Goal: Information Seeking & Learning: Learn about a topic

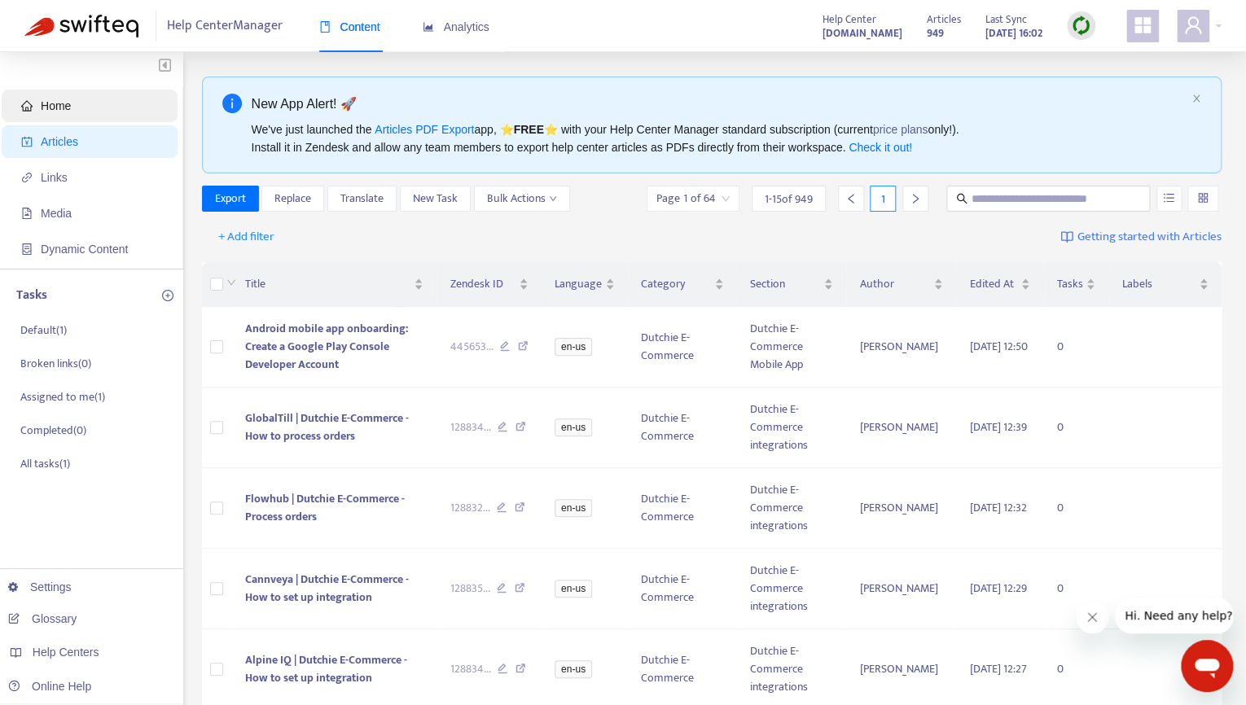
click at [46, 95] on span "Home" at bounding box center [92, 106] width 143 height 33
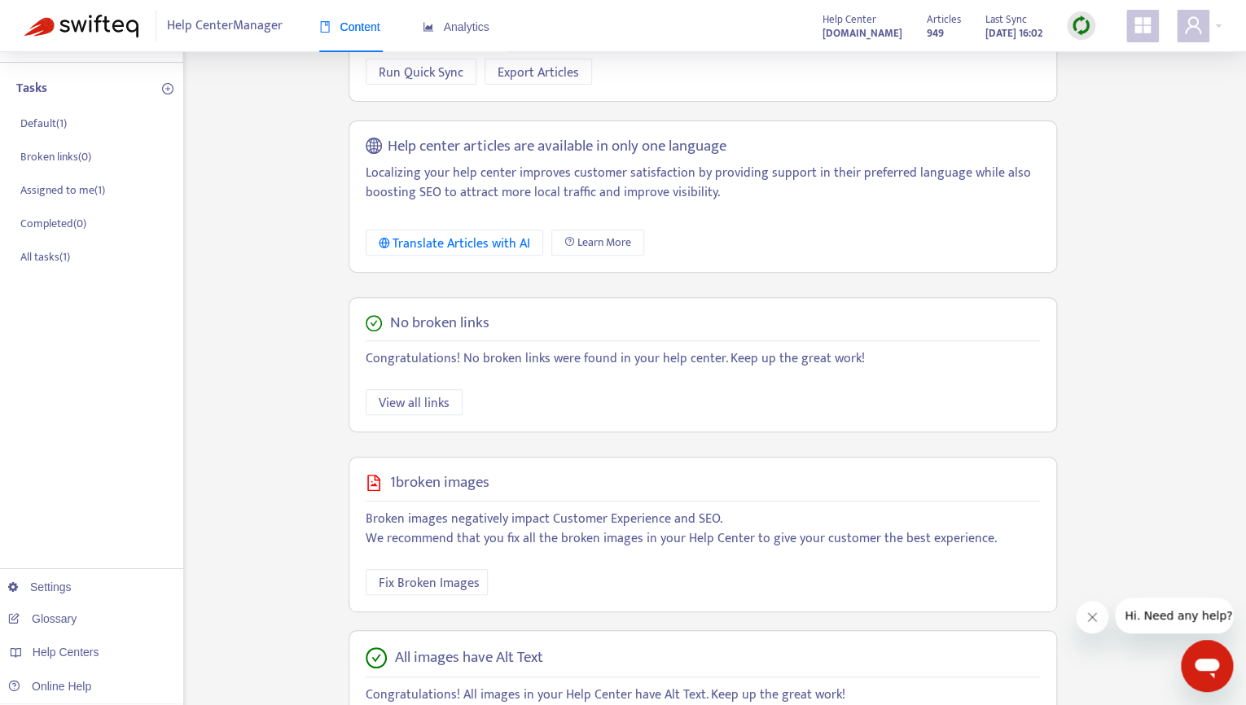
scroll to position [323, 0]
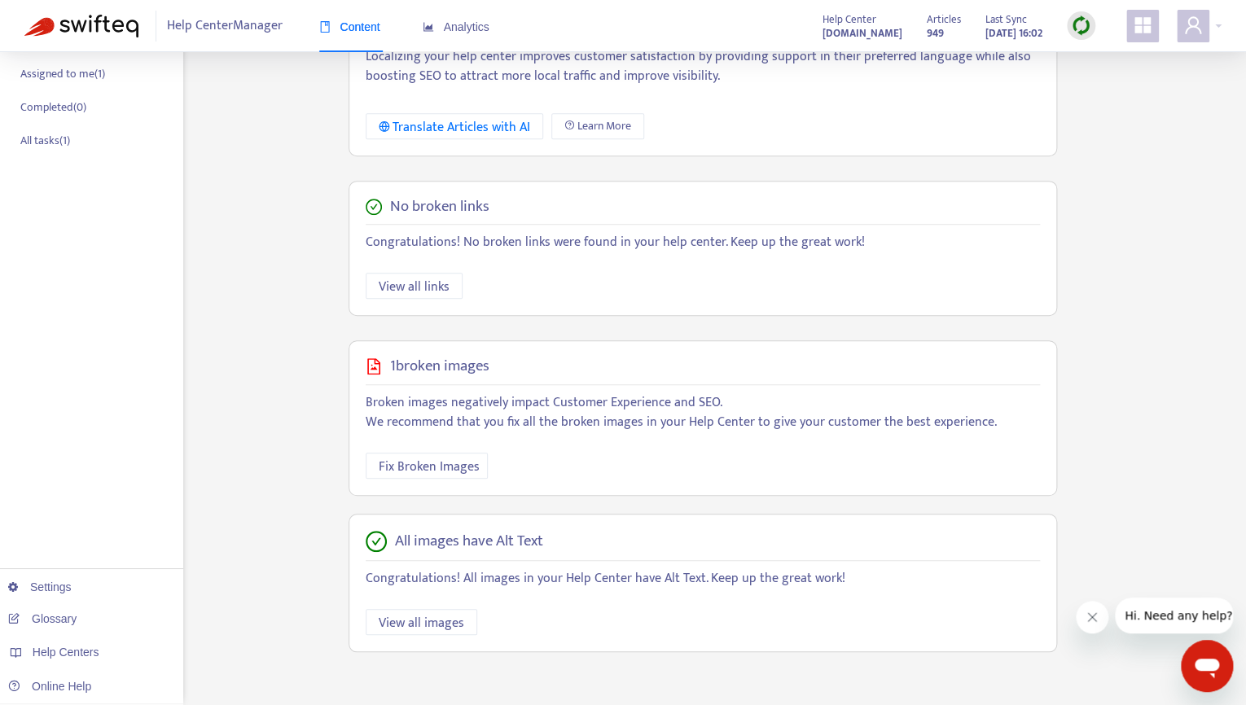
click at [1068, 25] on div at bounding box center [1081, 25] width 29 height 29
click at [1090, 53] on link "Quick Sync" at bounding box center [1114, 59] width 69 height 19
click at [463, 20] on div "Analytics" at bounding box center [456, 27] width 67 height 18
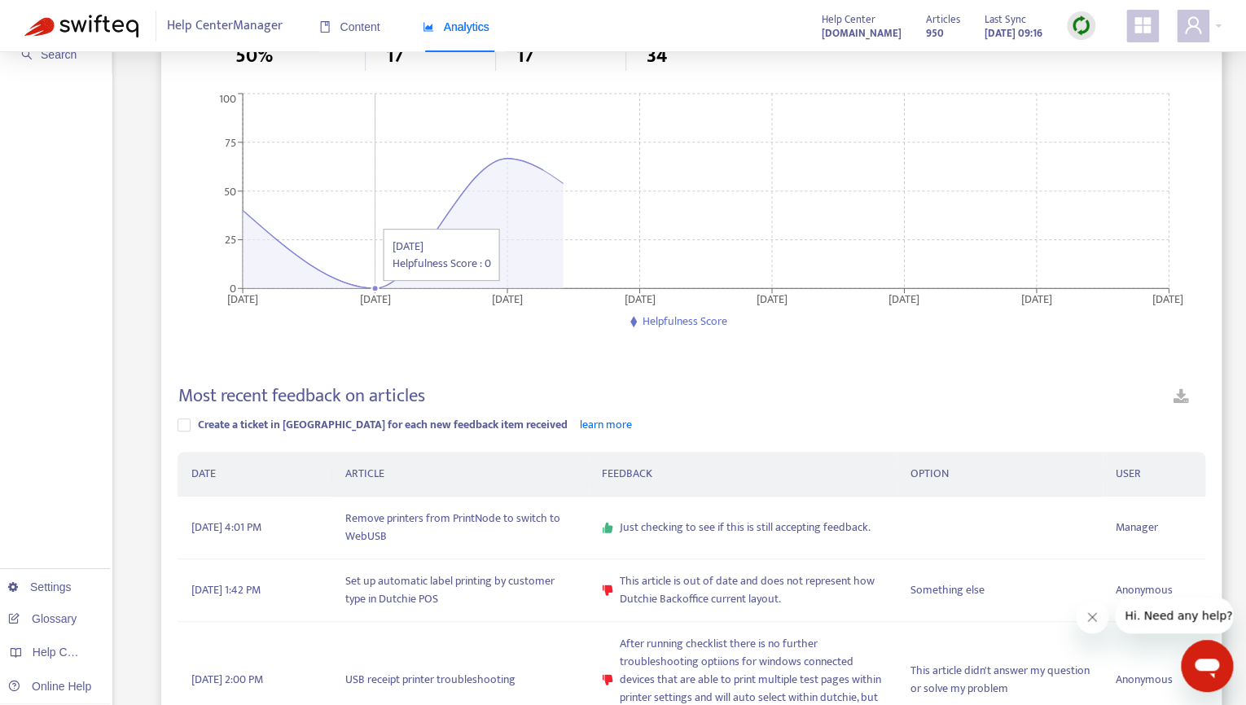
scroll to position [176, 0]
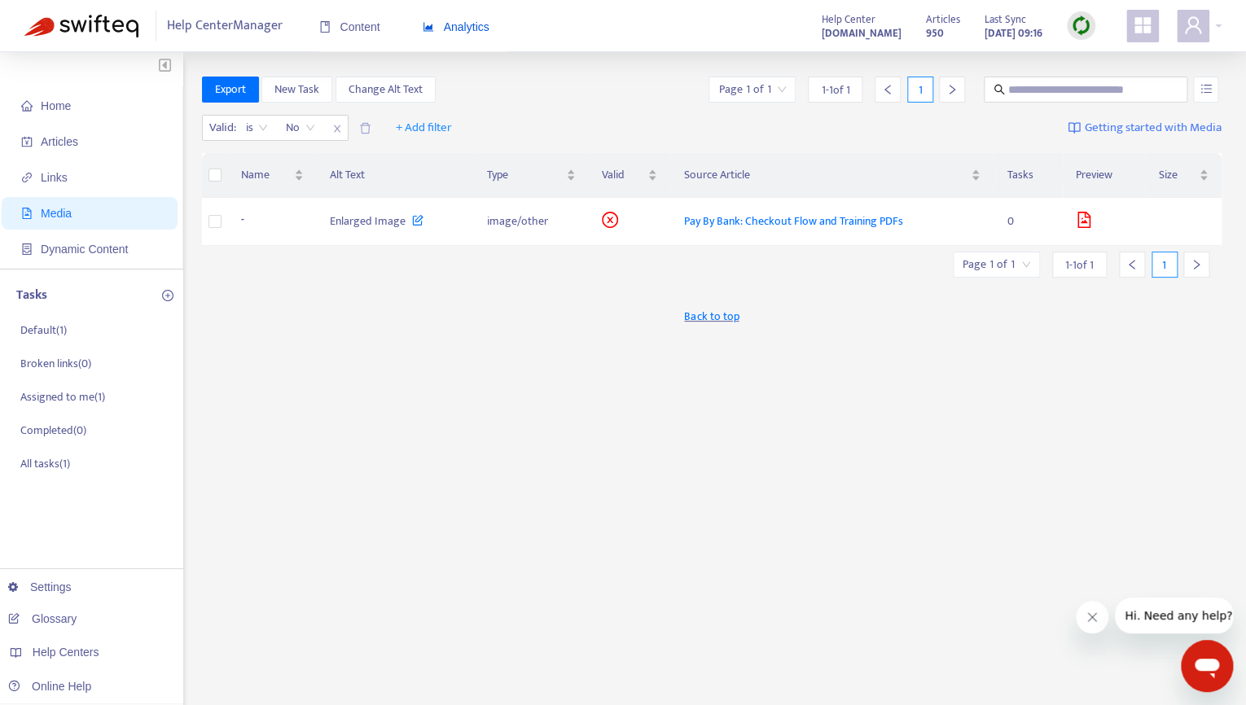
click at [441, 21] on span "Analytics" at bounding box center [456, 26] width 67 height 13
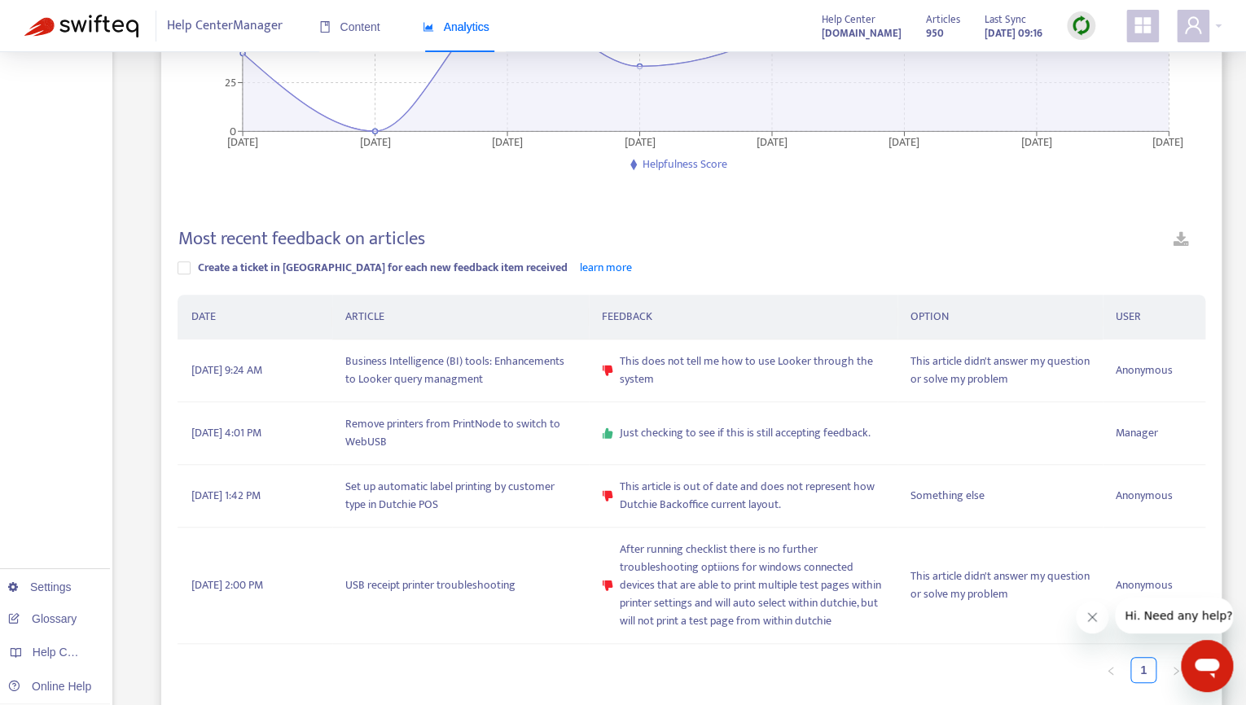
scroll to position [320, 0]
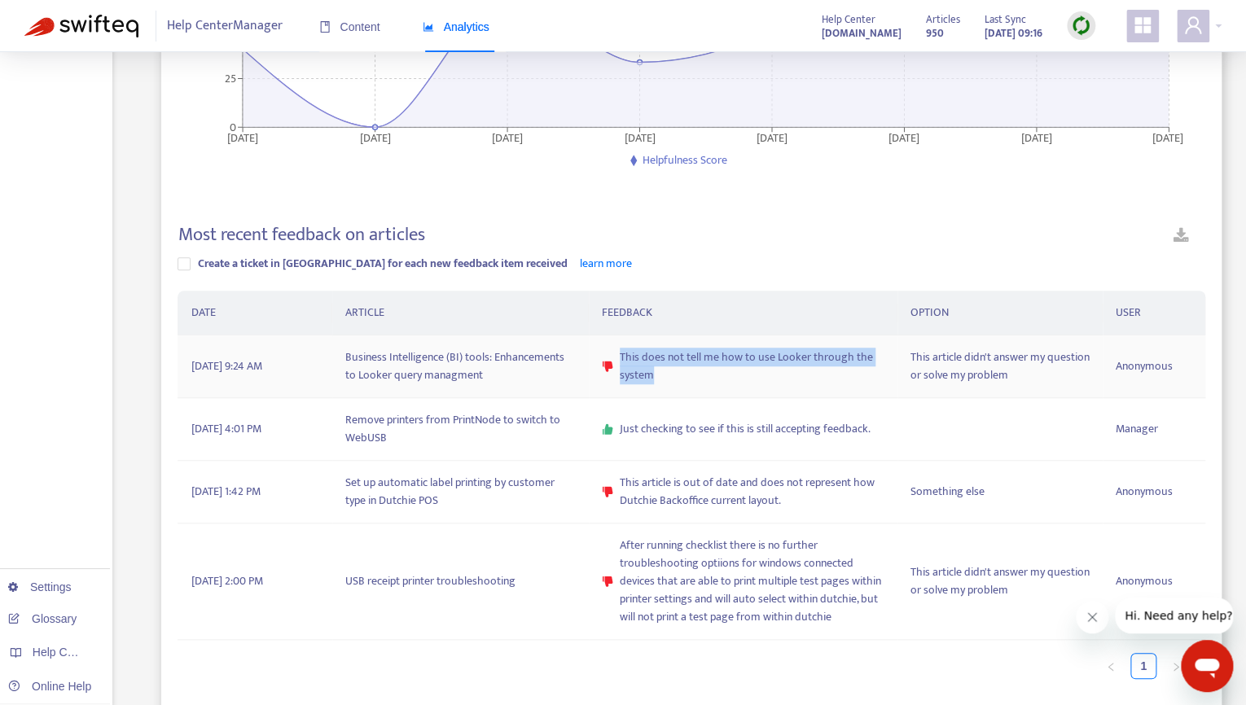
drag, startPoint x: 679, startPoint y: 369, endPoint x: 621, endPoint y: 362, distance: 59.0
click at [621, 362] on span "This does not tell me how to use Looker through the system" at bounding box center [752, 367] width 265 height 36
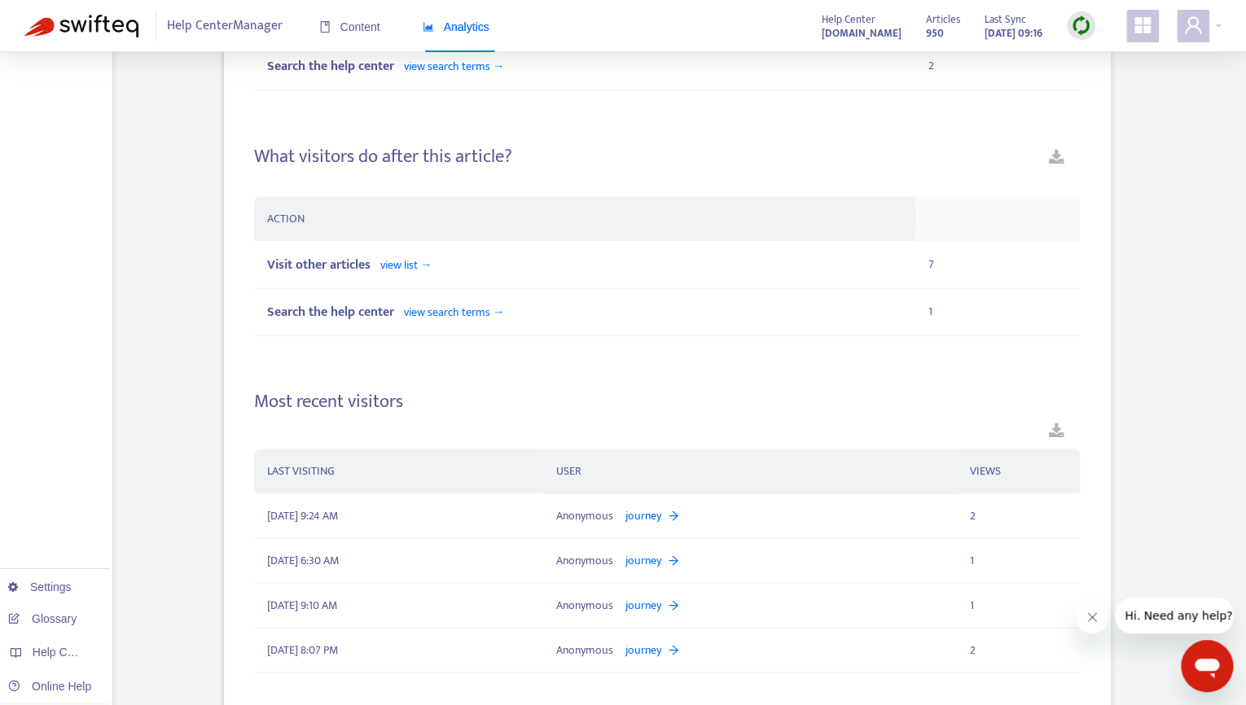
scroll to position [1612, 0]
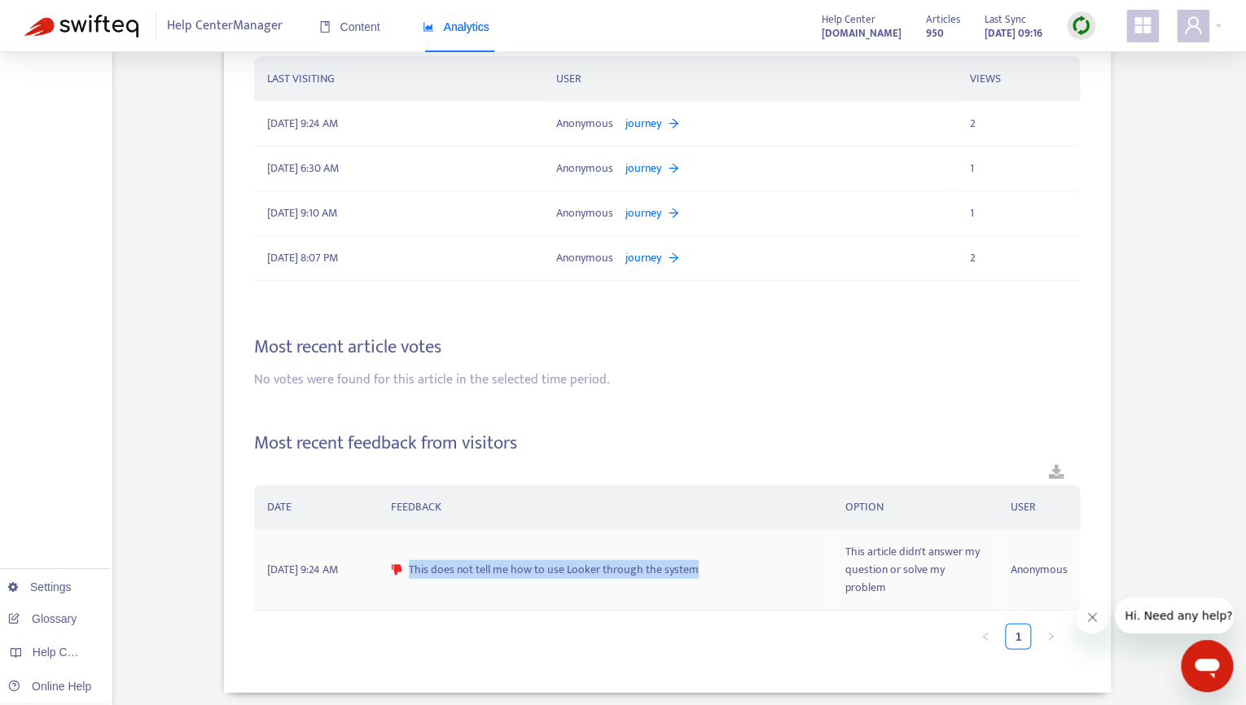
drag, startPoint x: 699, startPoint y: 564, endPoint x: 424, endPoint y: 553, distance: 274.7
click at [424, 553] on td "This does not tell me how to use Looker through the system" at bounding box center [605, 570] width 454 height 81
copy div "This does not tell me how to use Looker through the system"
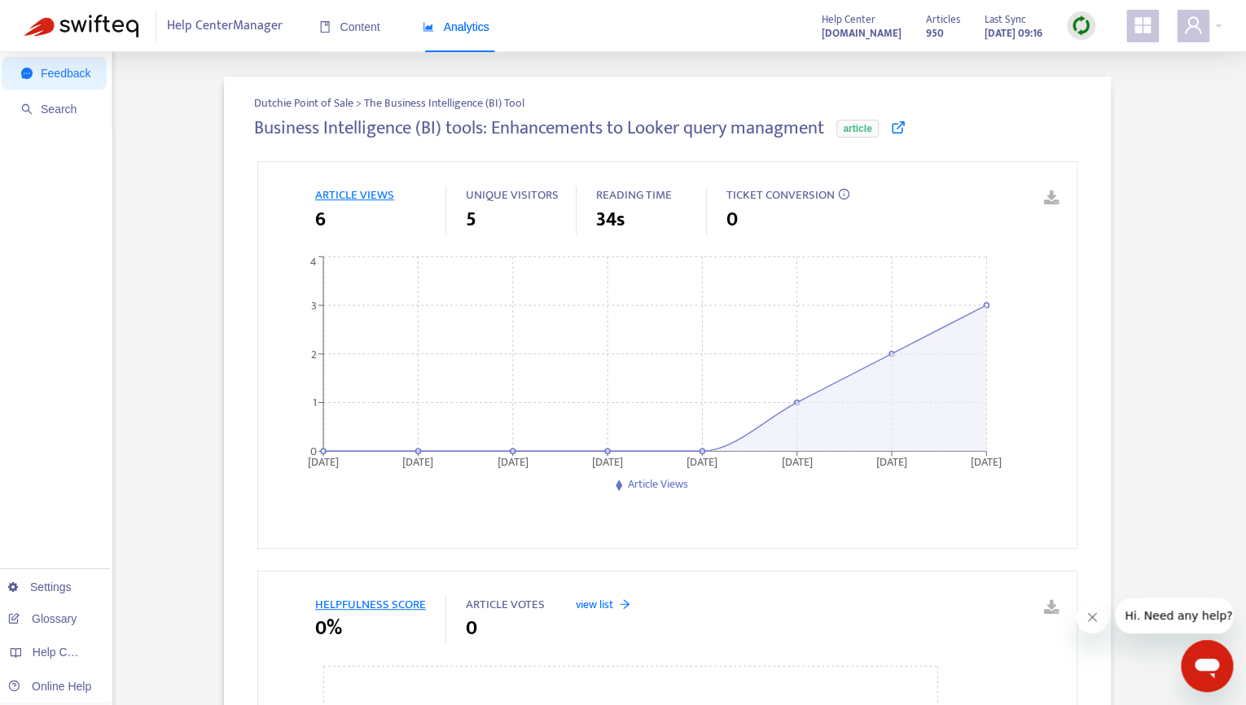
scroll to position [0, 0]
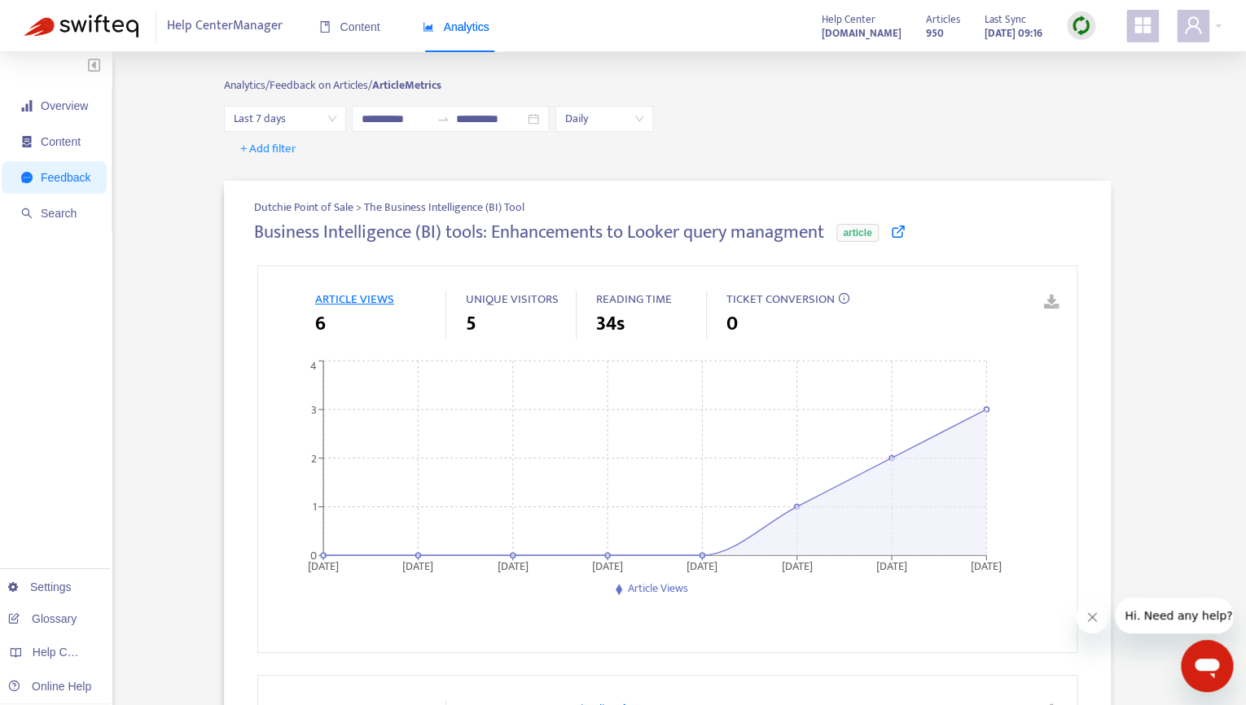
click at [902, 230] on icon at bounding box center [898, 231] width 15 height 15
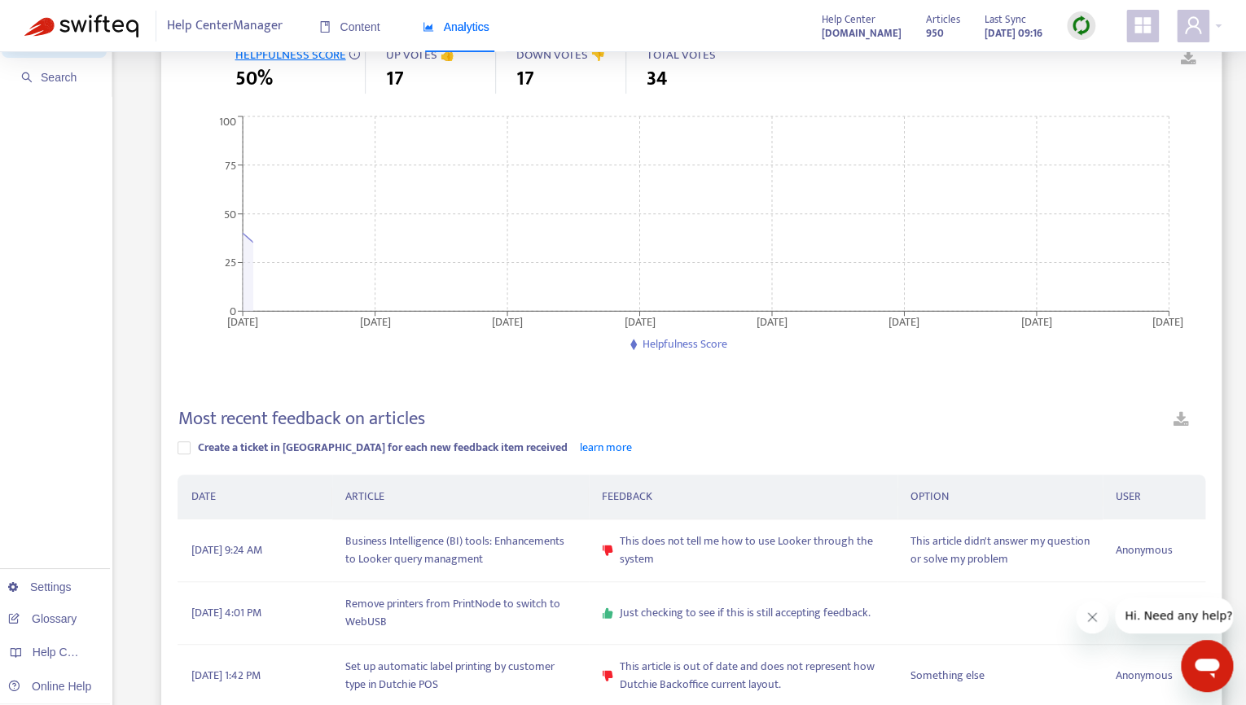
scroll to position [144, 0]
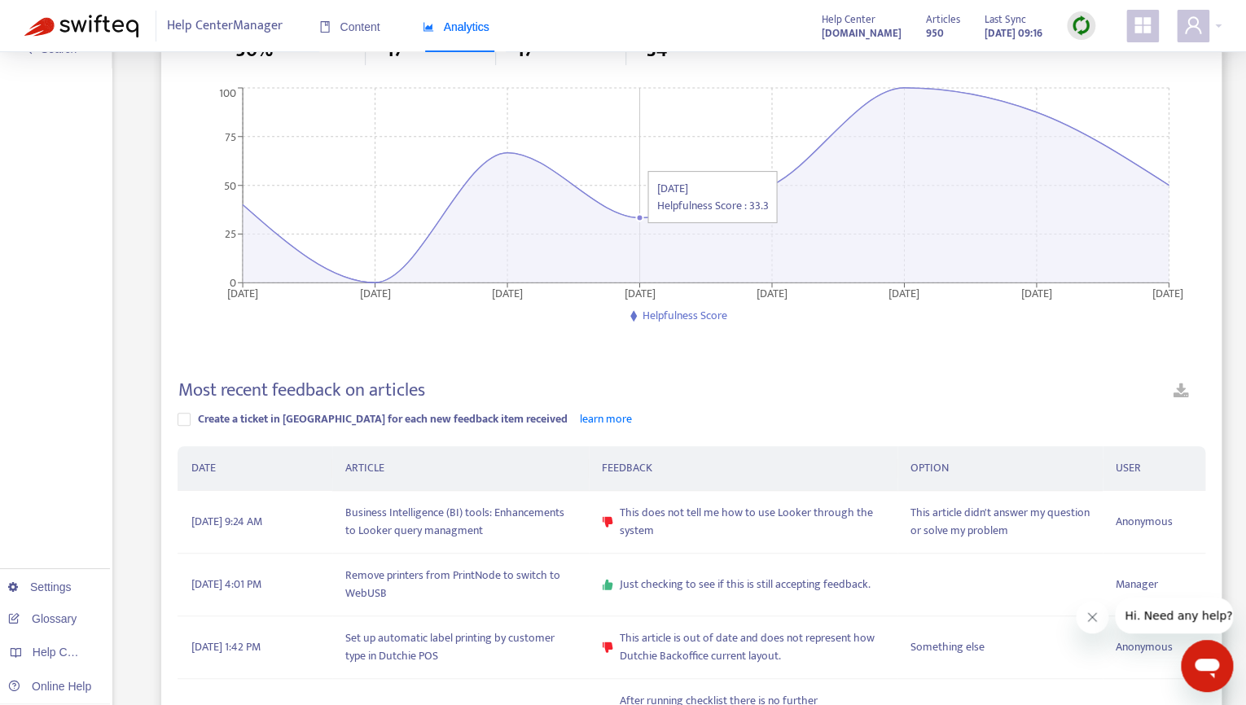
scroll to position [177, 0]
